Goal: Entertainment & Leisure: Consume media (video, audio)

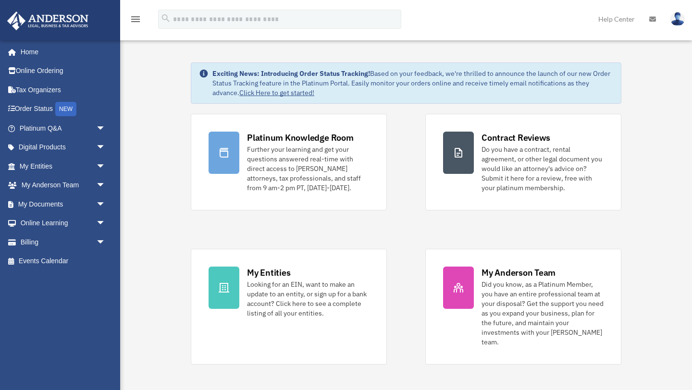
scroll to position [15, 0]
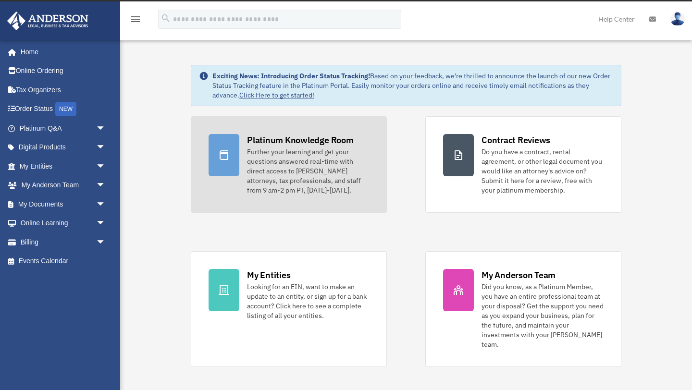
click at [285, 177] on div "Further your learning and get your questions answered real-time with direct acc…" at bounding box center [308, 171] width 122 height 48
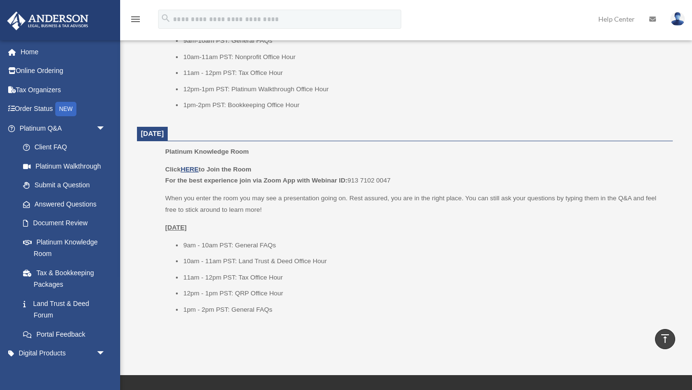
scroll to position [1169, 0]
click at [81, 203] on link "Answered Questions" at bounding box center [66, 204] width 107 height 19
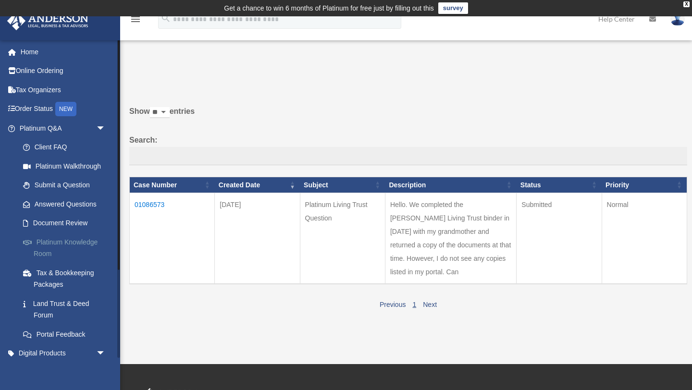
click at [74, 246] on link "Platinum Knowledge Room" at bounding box center [66, 248] width 107 height 31
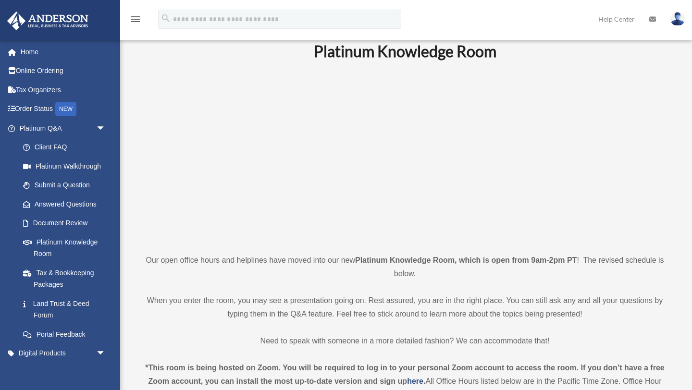
scroll to position [32, 0]
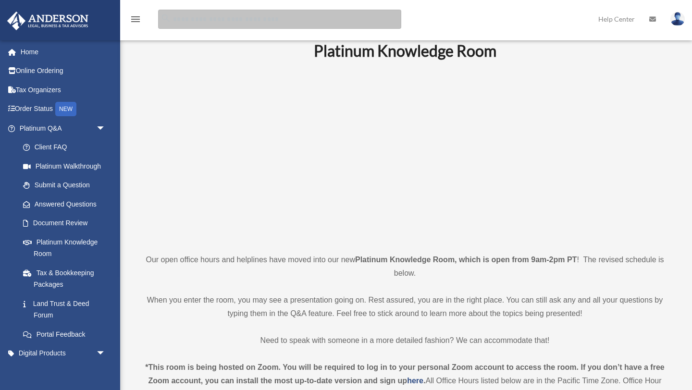
click at [244, 15] on input "search" at bounding box center [279, 19] width 243 height 19
type input "******"
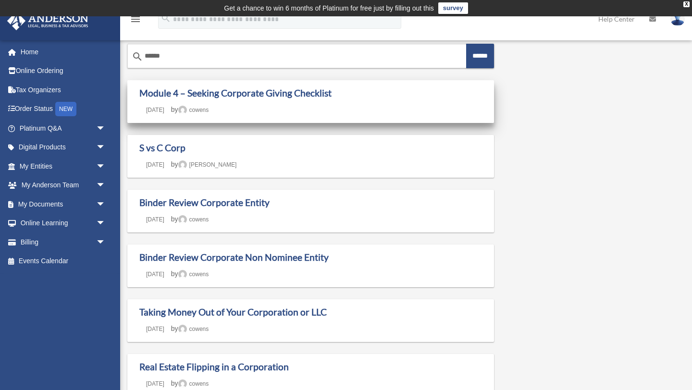
click at [324, 104] on div "Module 4 – Seeking Corporate Giving Checklist Last updated [DATE] [DATE] by [PE…" at bounding box center [310, 101] width 343 height 28
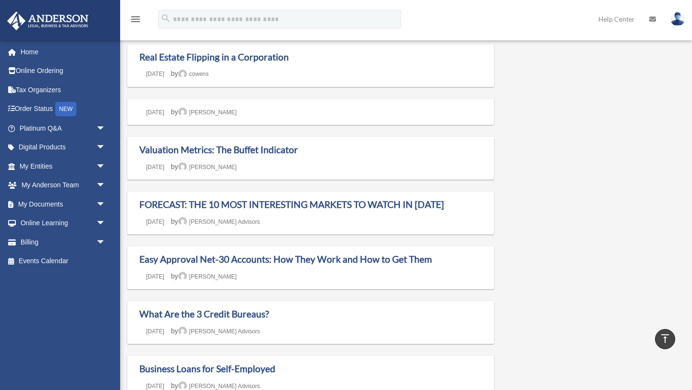
scroll to position [312, 0]
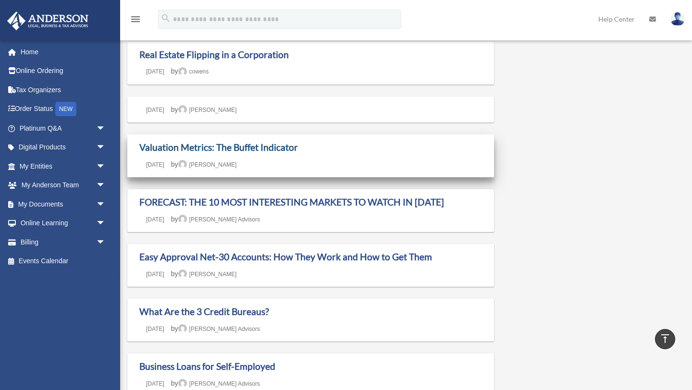
click at [280, 147] on link "Valuation Metrics: The Buffet Indicator" at bounding box center [218, 147] width 159 height 11
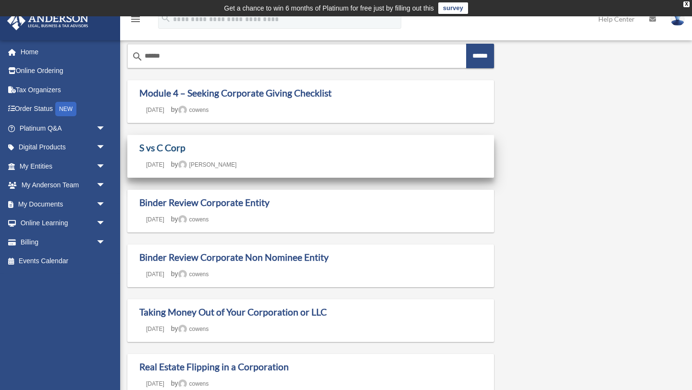
click at [175, 146] on link "S vs C Corp" at bounding box center [162, 147] width 46 height 11
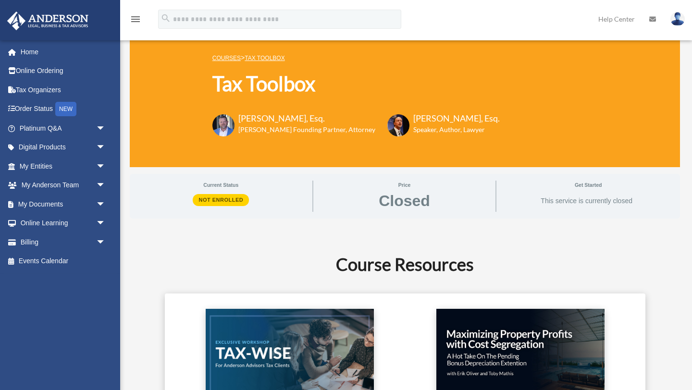
scroll to position [93, 0]
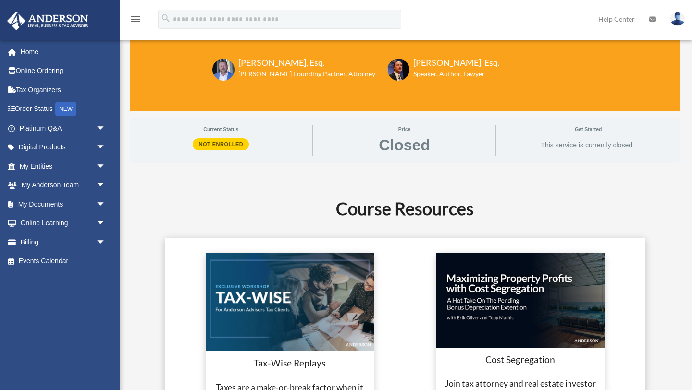
click at [313, 319] on img at bounding box center [290, 302] width 168 height 98
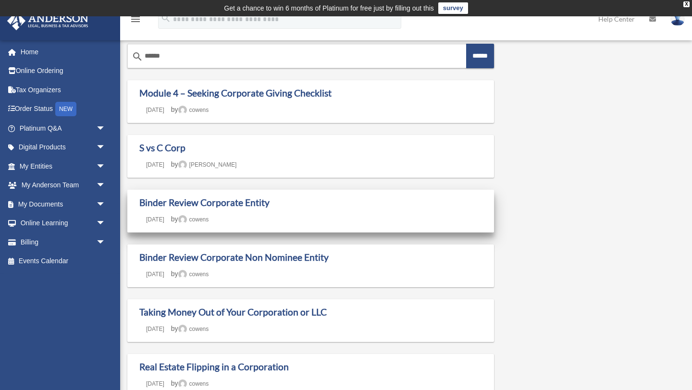
scroll to position [43, 0]
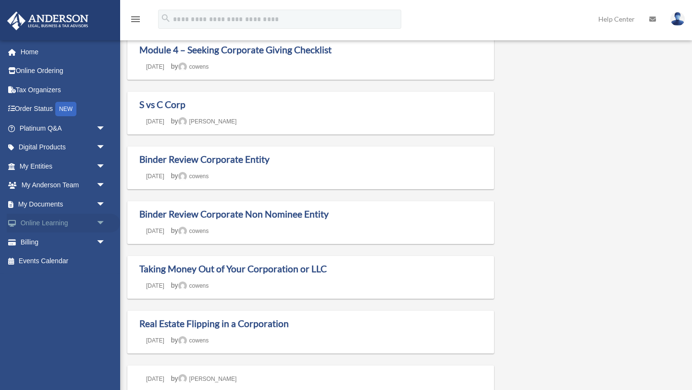
click at [46, 221] on link "Online Learning arrow_drop_down" at bounding box center [63, 223] width 113 height 19
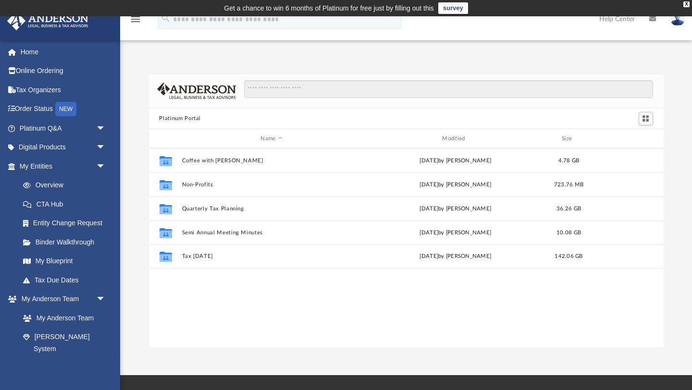
scroll to position [218, 515]
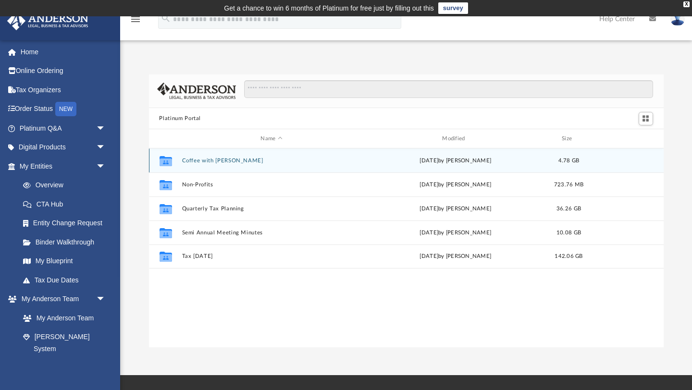
click at [184, 163] on div "Collaborated Folder Coffee with Carl Wed Aug 16 2023 by Matthew Moore 4.78 GB" at bounding box center [406, 161] width 515 height 24
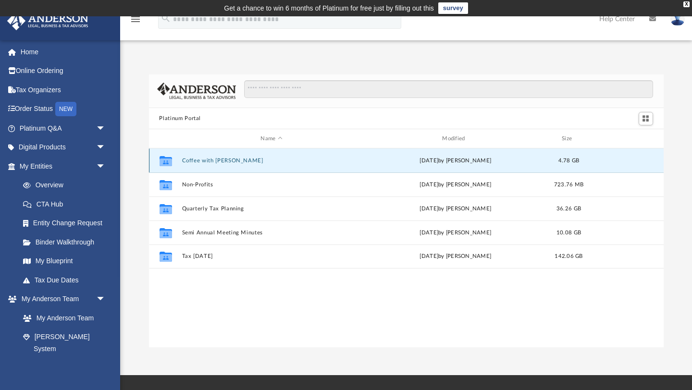
click at [161, 160] on icon "grid" at bounding box center [165, 163] width 12 height 8
click at [208, 160] on button "Coffee with Carl" at bounding box center [272, 161] width 180 height 6
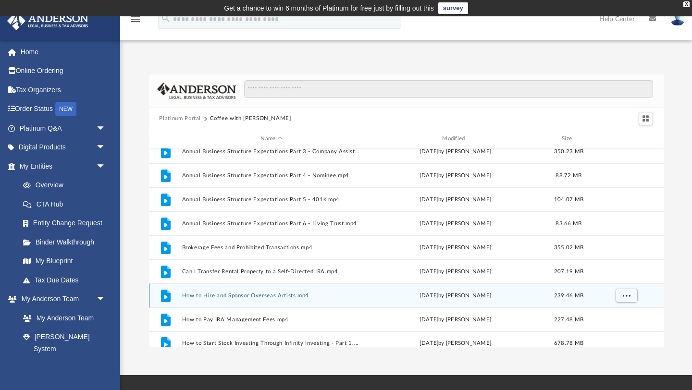
scroll to position [0, 0]
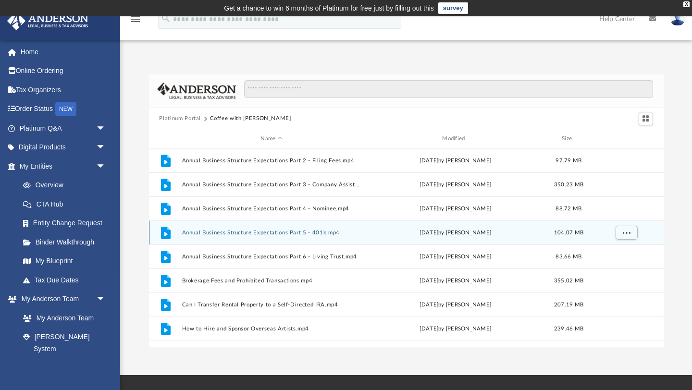
click at [279, 232] on button "Annual Business Structure Expectations Part 5 - 401k.mp4" at bounding box center [272, 233] width 180 height 6
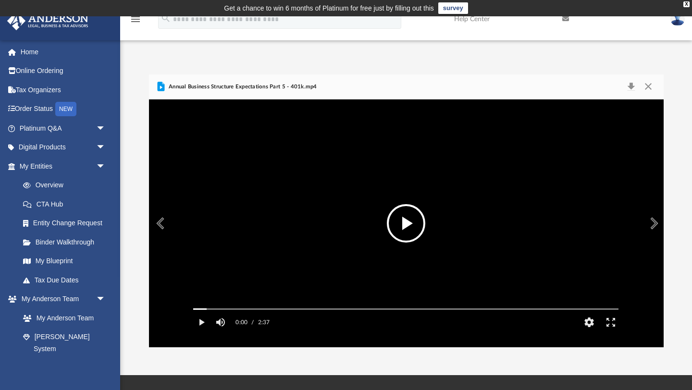
click at [403, 222] on button "File preview" at bounding box center [406, 223] width 38 height 38
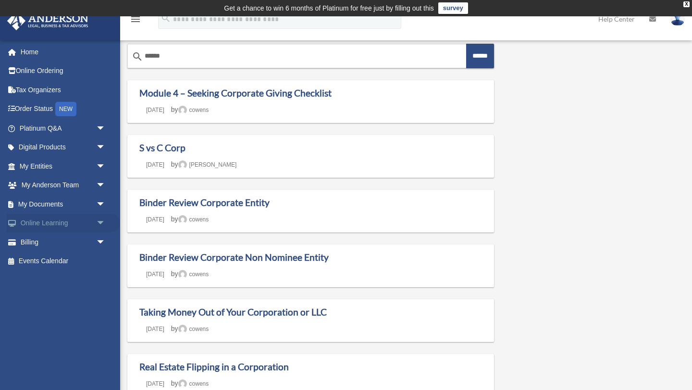
click at [97, 223] on span "arrow_drop_down" at bounding box center [105, 224] width 19 height 20
click at [62, 263] on link "Video Training" at bounding box center [66, 261] width 107 height 19
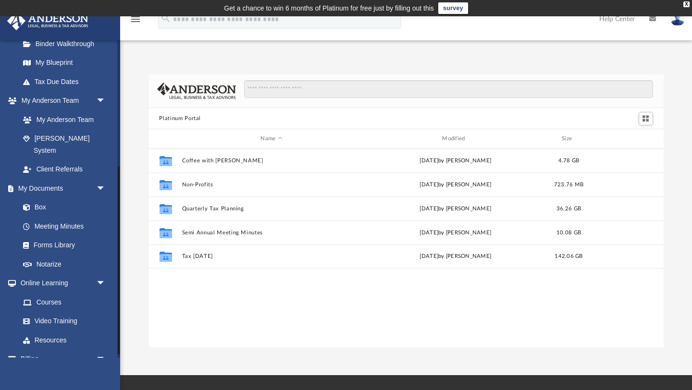
scroll to position [219, 0]
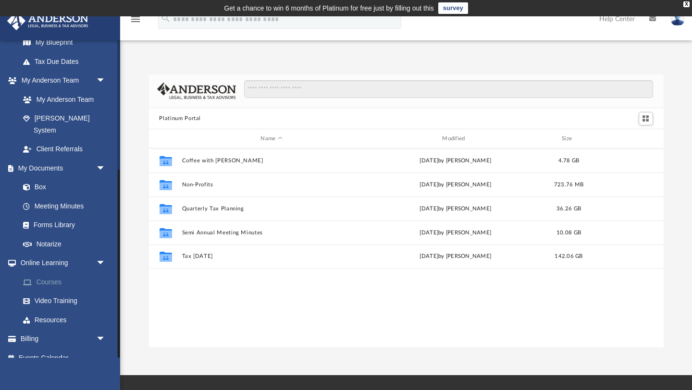
click at [54, 273] on link "Courses" at bounding box center [66, 282] width 107 height 19
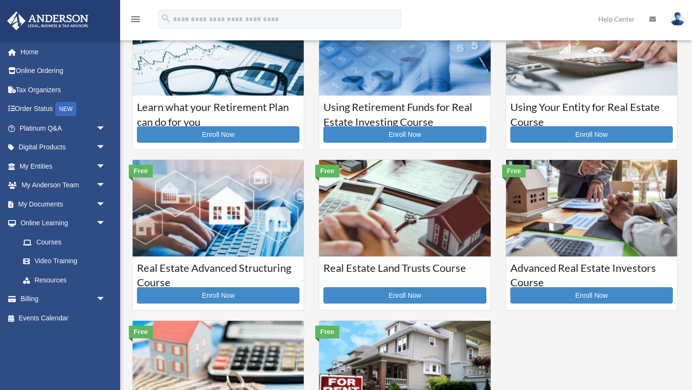
scroll to position [73, 0]
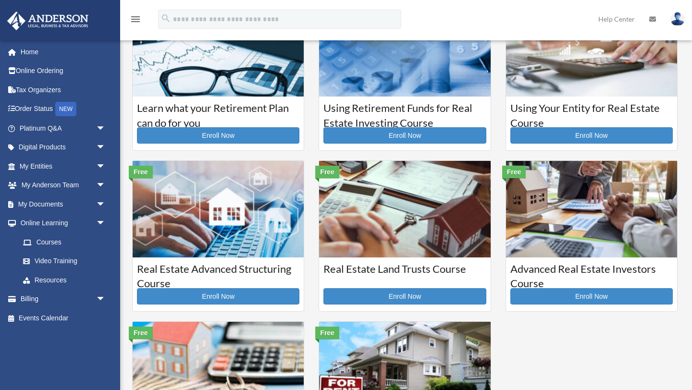
click at [220, 264] on h3 "Real Estate Advanced Structuring Course" at bounding box center [218, 274] width 162 height 24
click at [219, 295] on link "Enroll Now" at bounding box center [218, 296] width 162 height 16
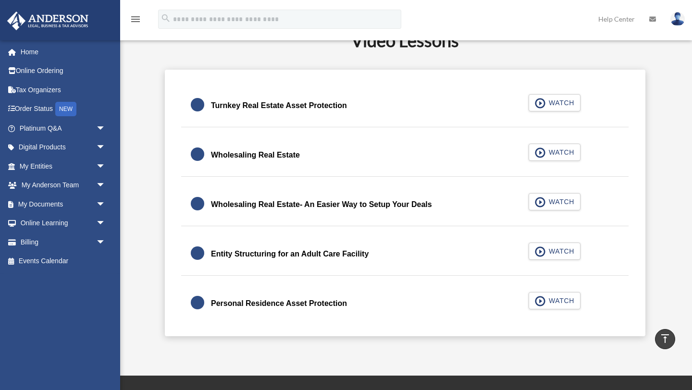
scroll to position [267, 0]
click at [560, 103] on div "Turnkey Real Estate Asset Protection WATCH" at bounding box center [405, 105] width 471 height 43
click at [325, 106] on div "Turnkey Real Estate Asset Protection WATCH" at bounding box center [405, 105] width 471 height 43
click at [562, 104] on div "Turnkey Real Estate Asset Protection WATCH" at bounding box center [405, 105] width 471 height 43
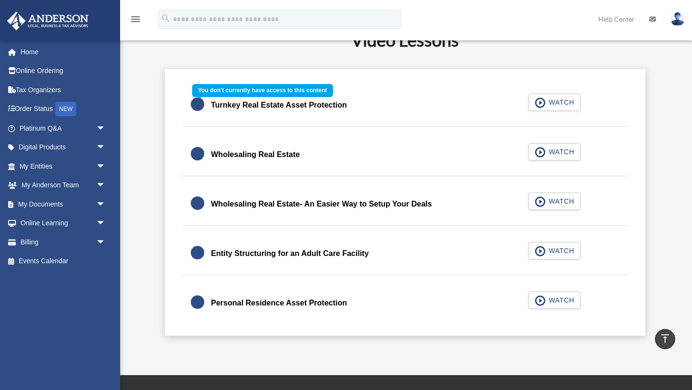
click at [222, 114] on div "Turnkey Real Estate Asset Protection WATCH" at bounding box center [405, 105] width 471 height 43
click at [221, 111] on div "Turnkey Real Estate Asset Protection WATCH" at bounding box center [405, 105] width 471 height 43
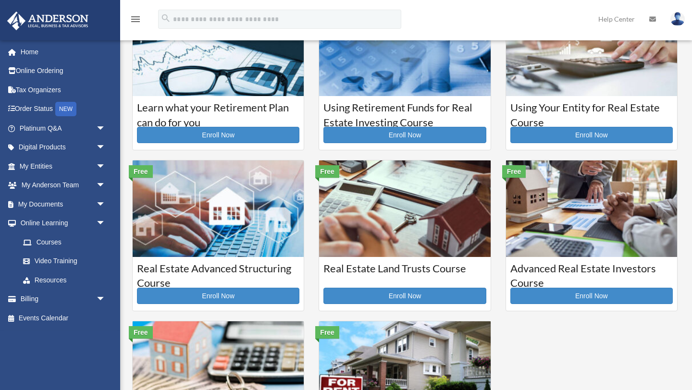
scroll to position [73, 0]
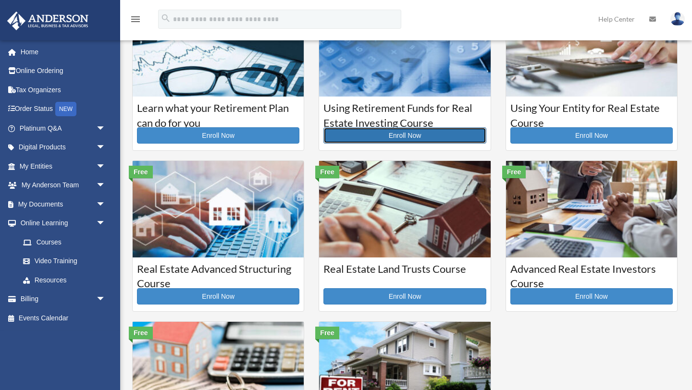
click at [399, 132] on link "Enroll Now" at bounding box center [404, 135] width 162 height 16
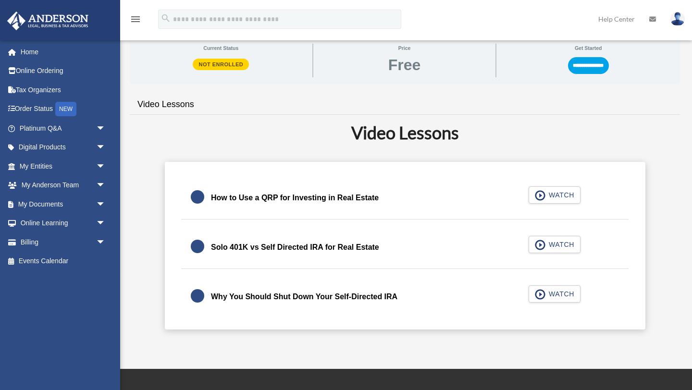
scroll to position [176, 0]
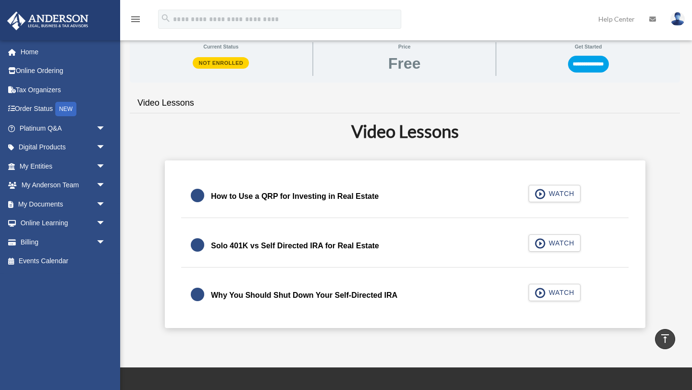
click at [553, 192] on div "How to Use a QRP for Investing in Real Estate WATCH" at bounding box center [405, 196] width 471 height 43
click at [539, 192] on div "How to Use a QRP for Investing in Real Estate WATCH" at bounding box center [405, 196] width 471 height 43
click at [321, 198] on div "How to Use a QRP for Investing in Real Estate WATCH" at bounding box center [405, 196] width 471 height 43
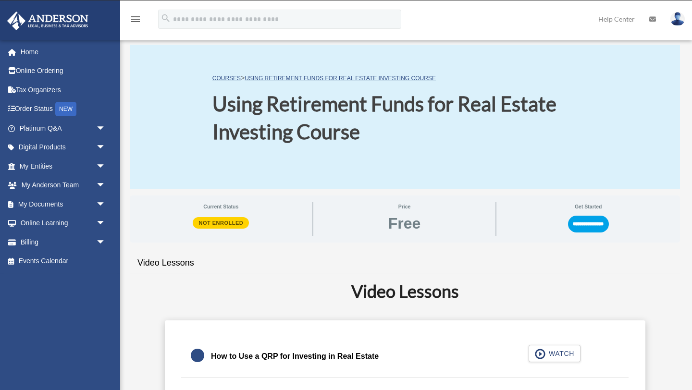
scroll to position [0, 0]
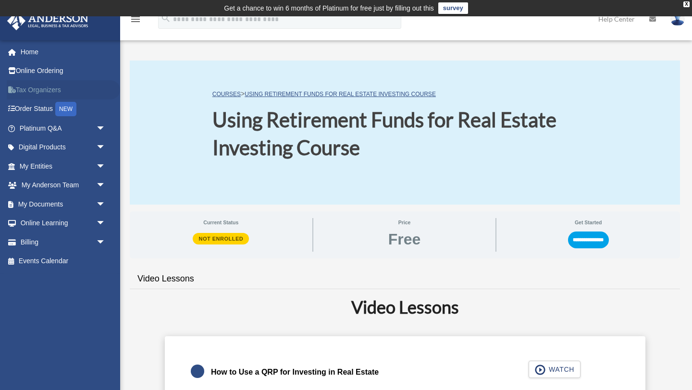
click at [46, 91] on link "Tax Organizers" at bounding box center [63, 89] width 113 height 19
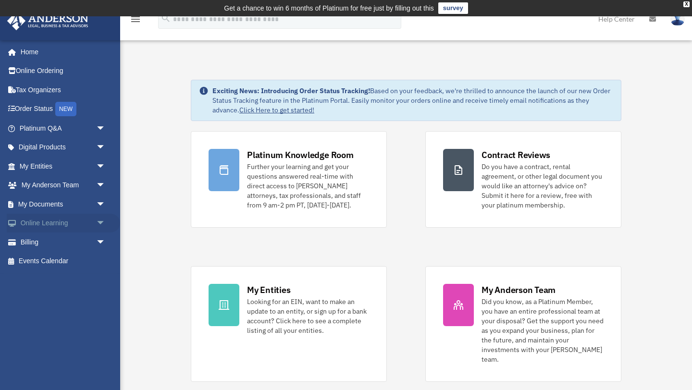
click at [100, 224] on span "arrow_drop_down" at bounding box center [105, 224] width 19 height 20
click at [81, 263] on link "Video Training" at bounding box center [66, 261] width 107 height 19
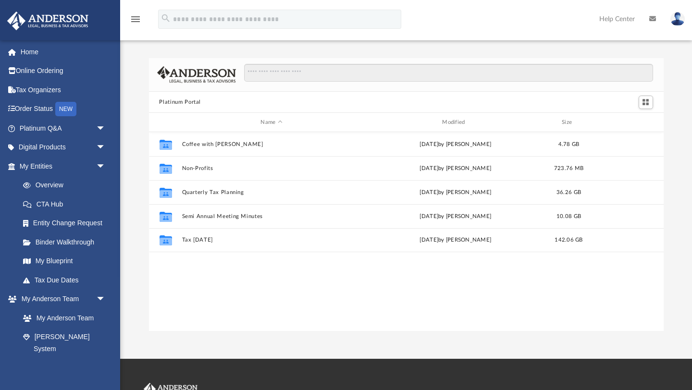
scroll to position [218, 515]
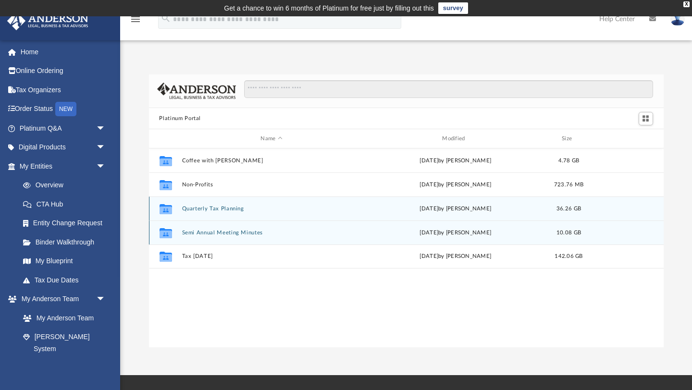
drag, startPoint x: 164, startPoint y: 211, endPoint x: 168, endPoint y: 237, distance: 26.7
click at [168, 229] on div "Collaborated Folder Coffee with Carl Wed Aug 16 2023 by Matthew Moore 4.78 GB C…" at bounding box center [406, 209] width 515 height 120
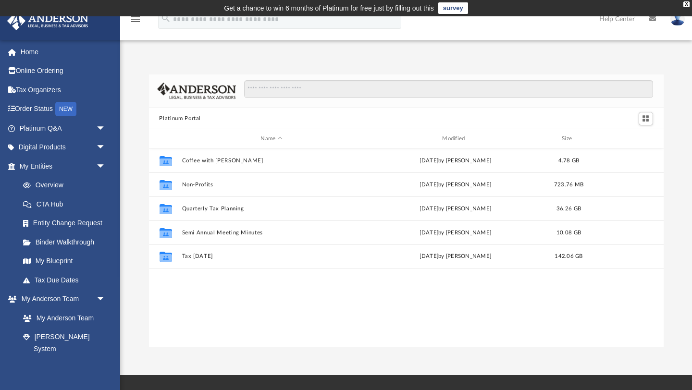
click at [194, 277] on div "Collaborated Folder Coffee with Carl Wed Aug 16 2023 by Matthew Moore 4.78 GB C…" at bounding box center [406, 248] width 515 height 199
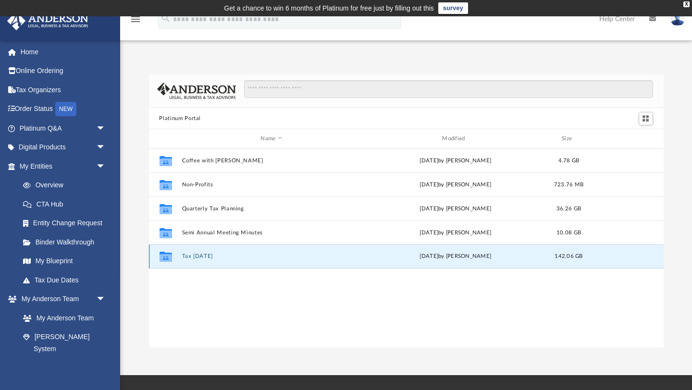
click at [197, 258] on button "Tax Tuesday" at bounding box center [272, 257] width 180 height 6
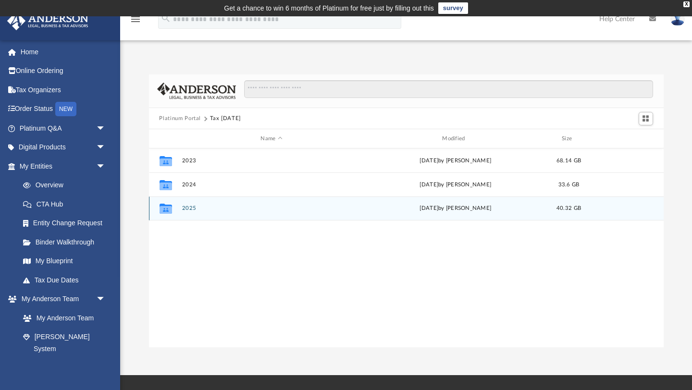
click at [205, 215] on div "Collaborated Folder 2025 Tue Aug 12 2025 by Zyan Treadwell 40.32 GB" at bounding box center [406, 209] width 515 height 24
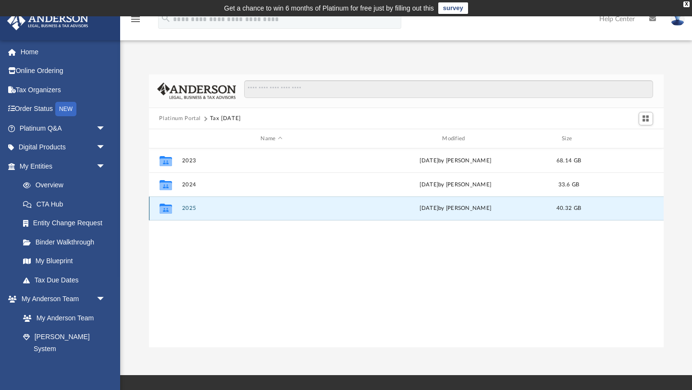
click at [186, 209] on button "2025" at bounding box center [272, 209] width 180 height 6
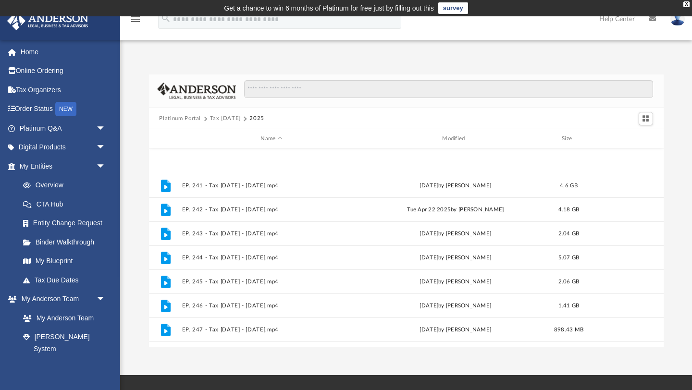
scroll to position [185, 0]
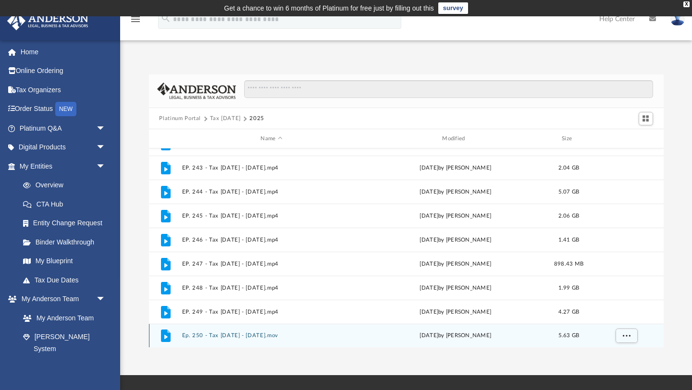
click at [166, 336] on icon "grid" at bounding box center [165, 337] width 3 height 4
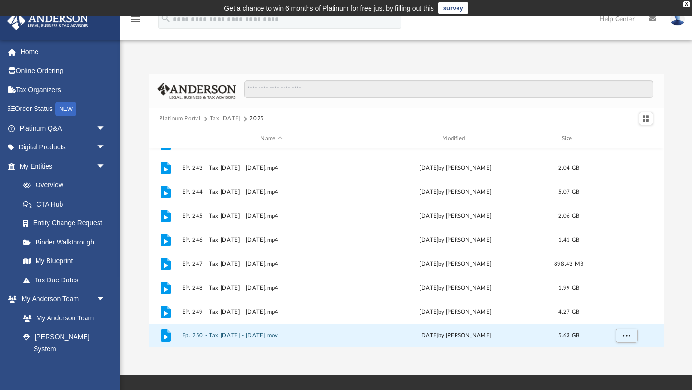
click at [255, 337] on button "Ep. 250 - Tax Tuesday - August 12th, 2025.mov" at bounding box center [272, 336] width 180 height 6
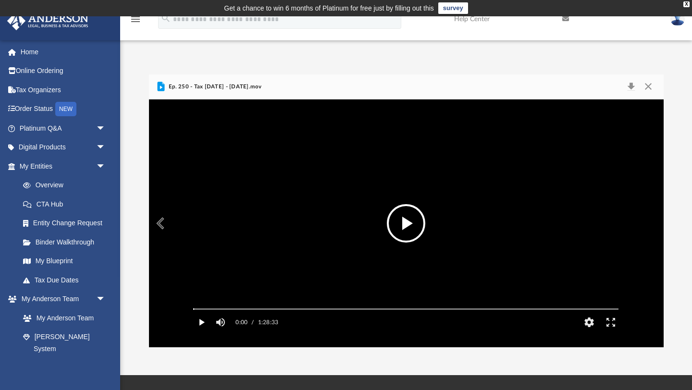
click at [199, 332] on button "Play" at bounding box center [201, 322] width 22 height 19
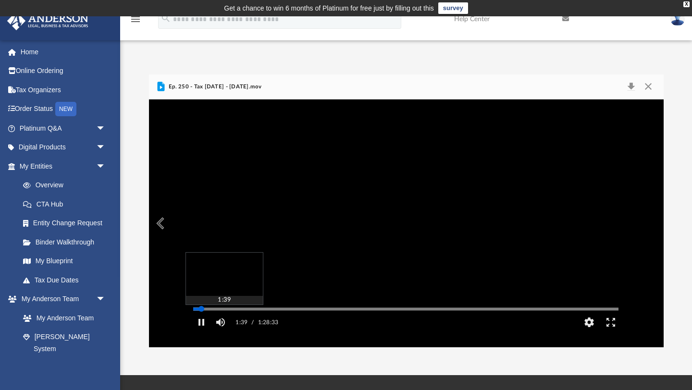
click at [201, 310] on div "Media Slider" at bounding box center [405, 309] width 425 height 1
click at [241, 324] on div "Autoplay Disabled Speed Normal Quality Auto Subtitles/CC Off Audio Autoplay Dis…" at bounding box center [406, 223] width 515 height 248
click at [239, 312] on div "Media Slider" at bounding box center [239, 309] width 6 height 6
click at [235, 310] on div "Media Slider" at bounding box center [405, 309] width 425 height 1
click at [248, 323] on div "Autoplay Disabled Speed Normal Quality Auto Subtitles/CC Off Audio Autoplay Dis…" at bounding box center [406, 223] width 515 height 248
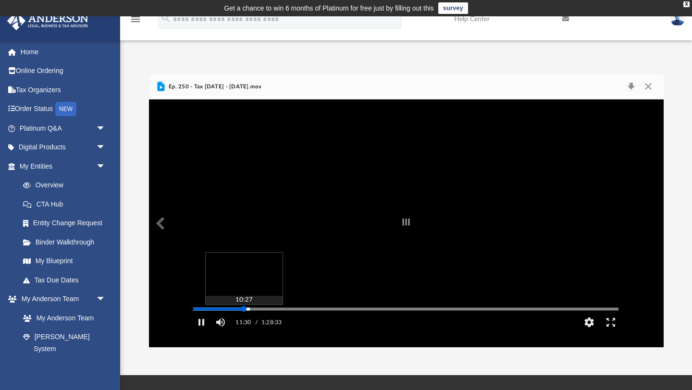
click at [244, 310] on div "Media Slider" at bounding box center [405, 309] width 425 height 1
click at [242, 312] on div "Media Slider" at bounding box center [242, 309] width 6 height 6
click at [242, 310] on div "Media Slider" at bounding box center [405, 309] width 425 height 1
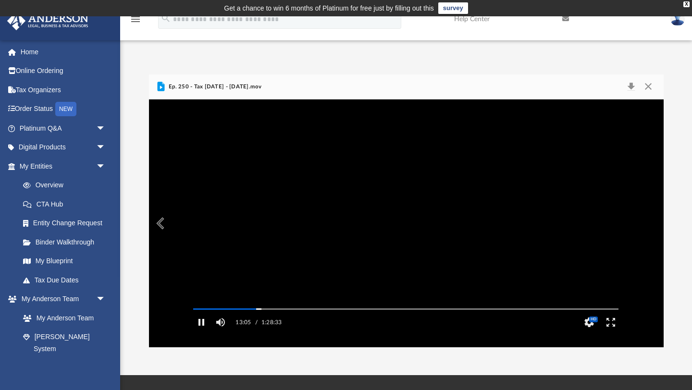
click at [199, 332] on button "Pause" at bounding box center [201, 322] width 22 height 19
